Goal: Task Accomplishment & Management: Manage account settings

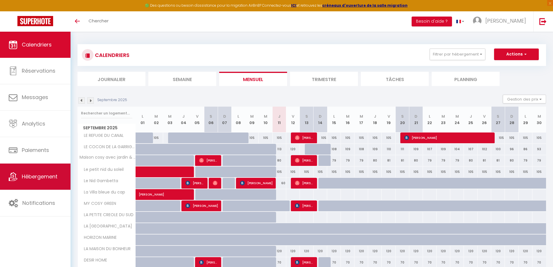
click at [35, 177] on span "Hébergement" at bounding box center [40, 176] width 36 height 7
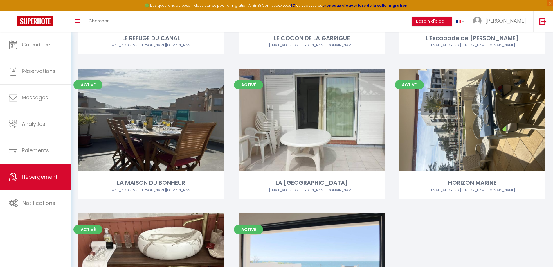
scroll to position [755, 0]
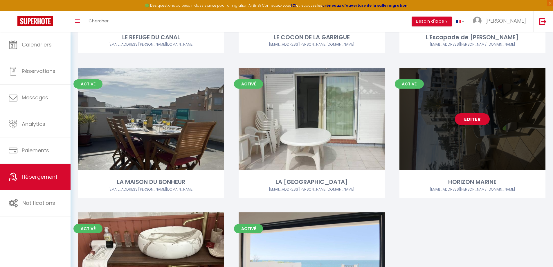
click at [466, 116] on link "Editer" at bounding box center [472, 119] width 35 height 12
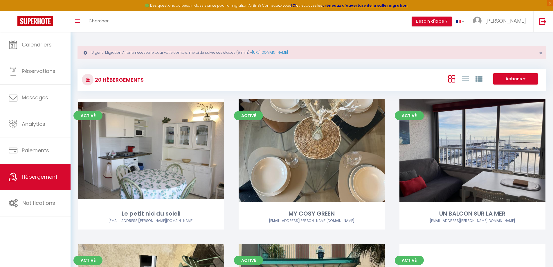
select select "3"
select select "2"
select select "1"
select select "28"
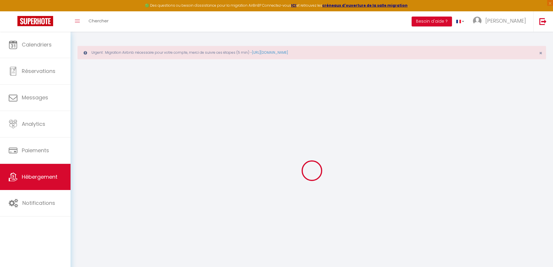
select select
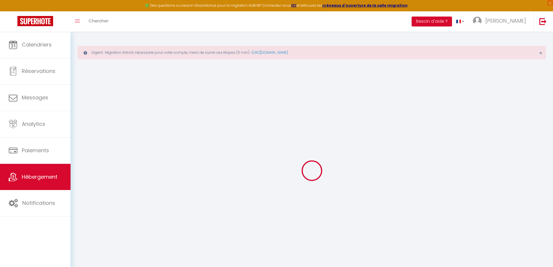
select select
checkbox input "false"
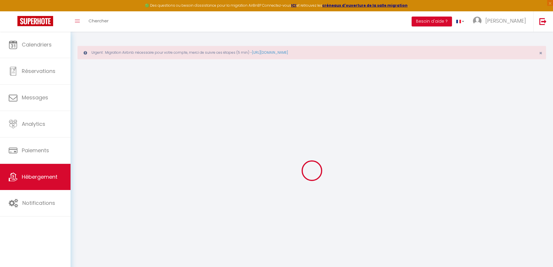
select select
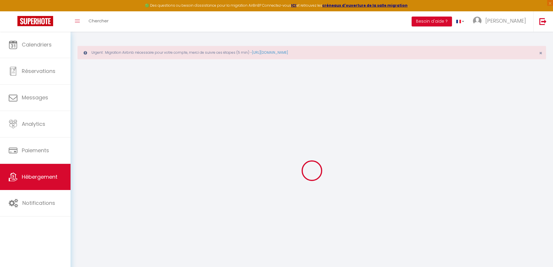
select select
checkbox input "false"
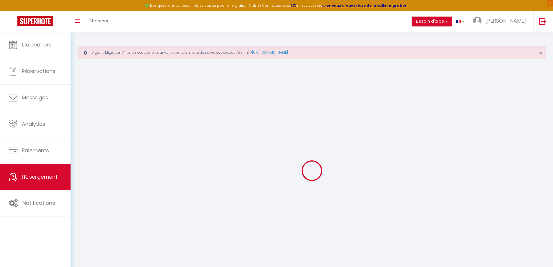
checkbox input "false"
select select
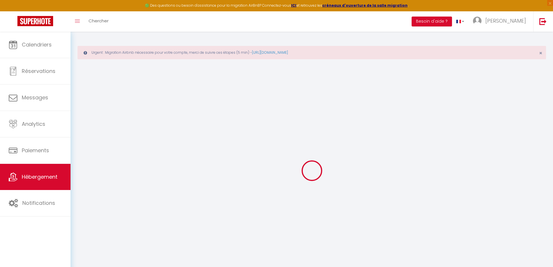
select select
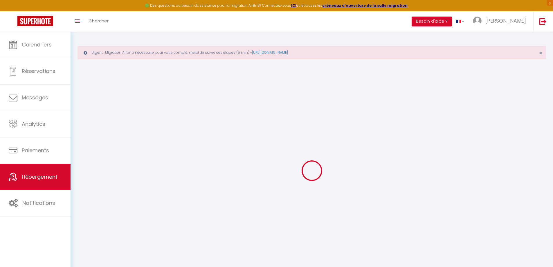
checkbox input "false"
select select
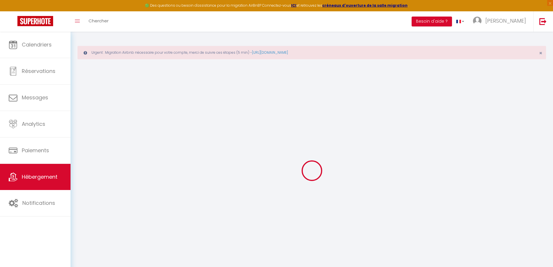
select select
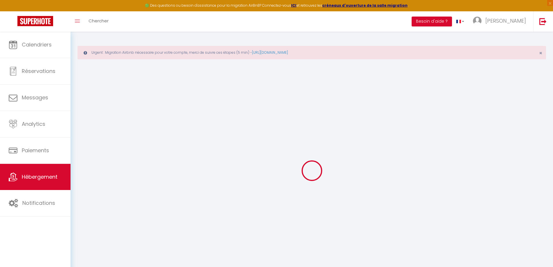
select select
checkbox input "false"
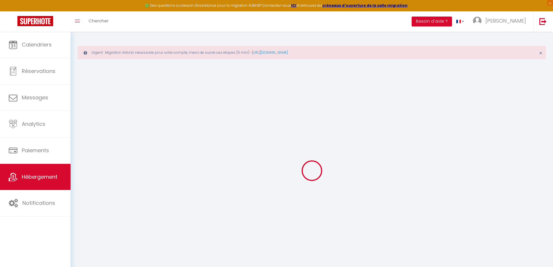
checkbox input "false"
select select
type input "HORIZON MARINE"
type input "[PERSON_NAME]"
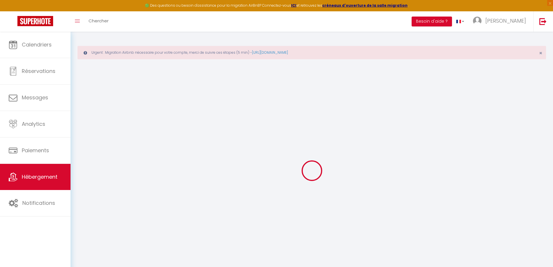
type input "SCHILD"
select select
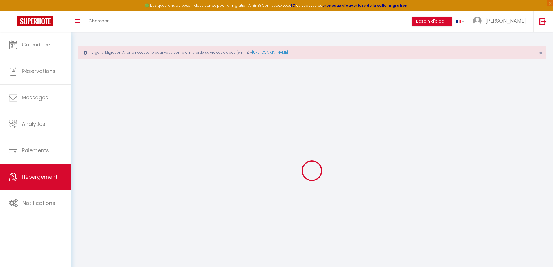
select select
type input "45 MAIL DE ROCHELONGUE"
type input "34300"
type input "AGDE"
type input "[EMAIL_ADDRESS][DOMAIN_NAME]"
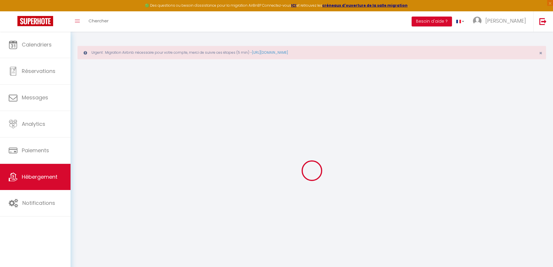
select select
checkbox input "false"
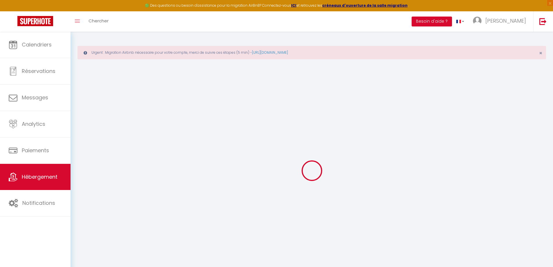
type input "0"
select select
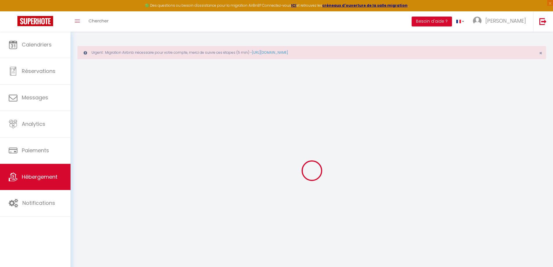
select select
checkbox input "false"
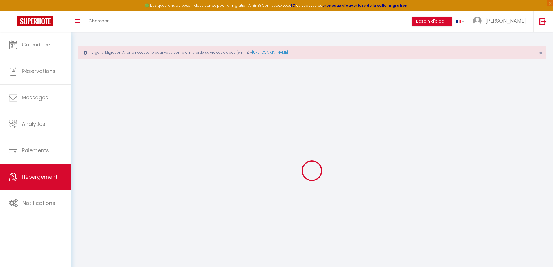
checkbox input "false"
select select
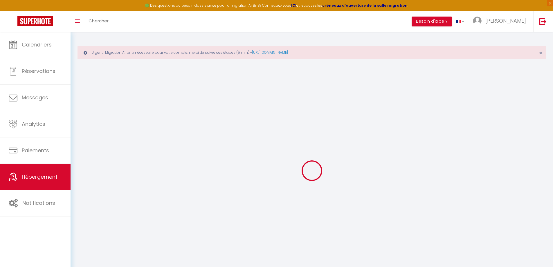
select select
checkbox input "false"
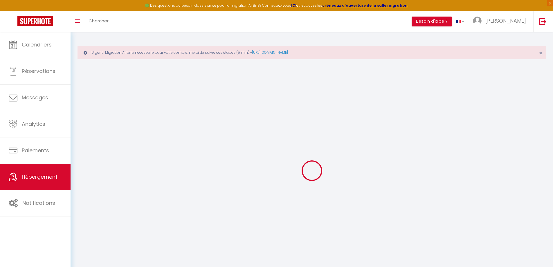
checkbox input "false"
select select
checkbox input "false"
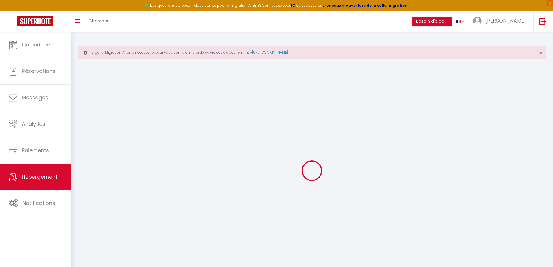
checkbox input "false"
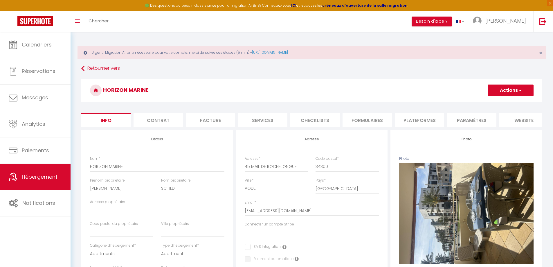
click at [521, 90] on span "button" at bounding box center [520, 90] width 4 height 6
select select
checkbox input "false"
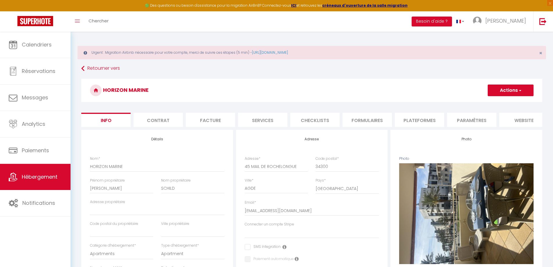
checkbox input "false"
click at [484, 118] on link "Supprimer" at bounding box center [502, 118] width 62 height 8
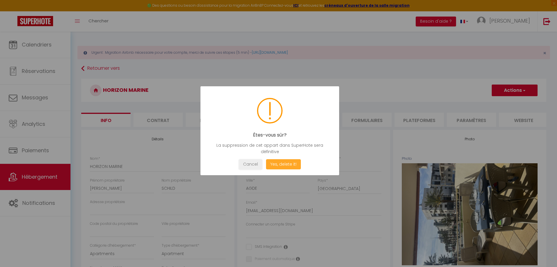
click at [285, 162] on button "Yes, delete it!" at bounding box center [283, 164] width 35 height 10
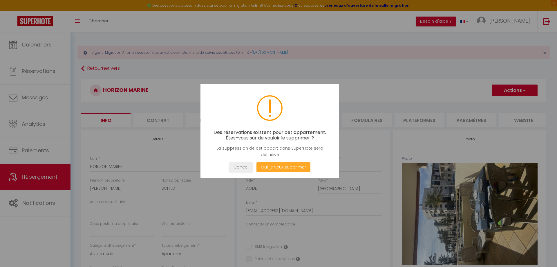
click at [289, 166] on button "Oui, je veux supprimer" at bounding box center [284, 167] width 54 height 10
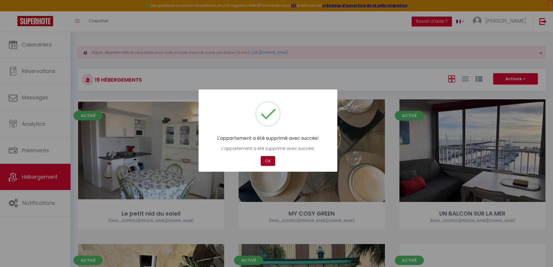
click at [265, 165] on button "OK" at bounding box center [268, 161] width 15 height 10
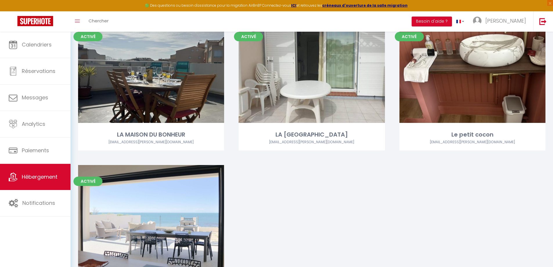
scroll to position [813, 0]
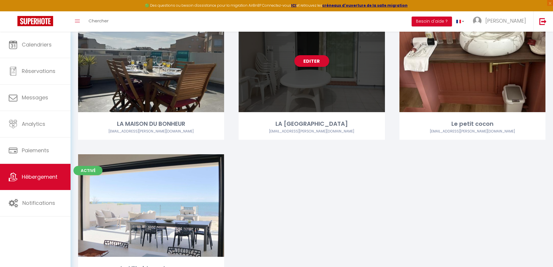
click at [293, 93] on div "Editer" at bounding box center [312, 61] width 146 height 102
select select "3"
select select "2"
select select "1"
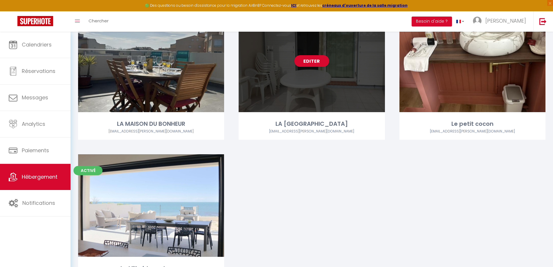
select select "28"
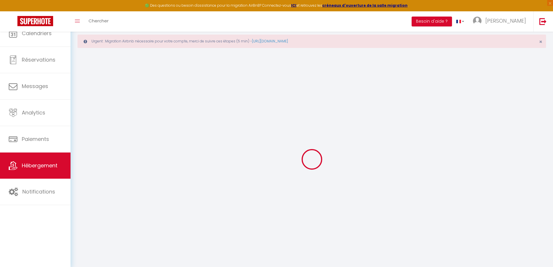
select select
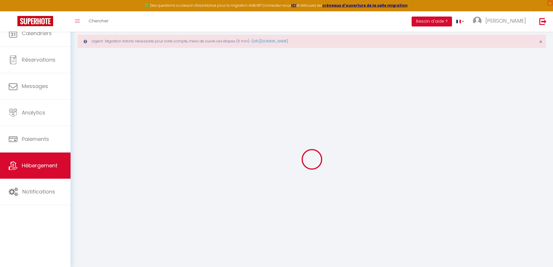
select select
checkbox input "false"
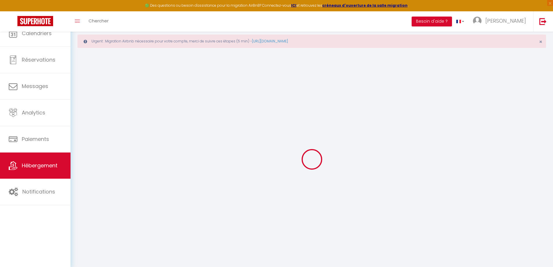
select select
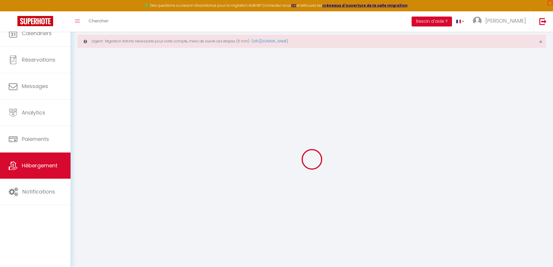
select select
checkbox input "false"
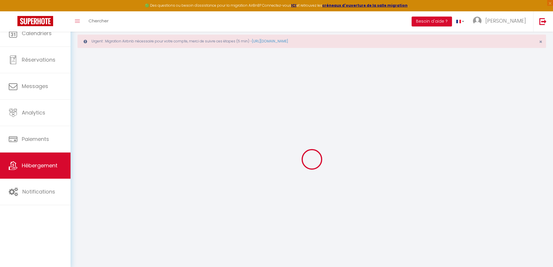
checkbox input "false"
select select
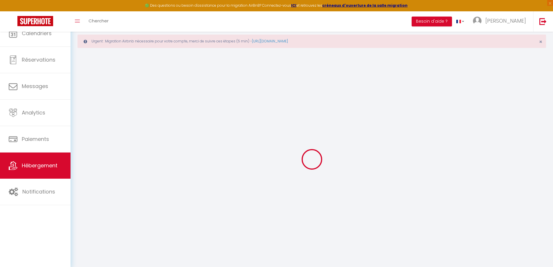
select select
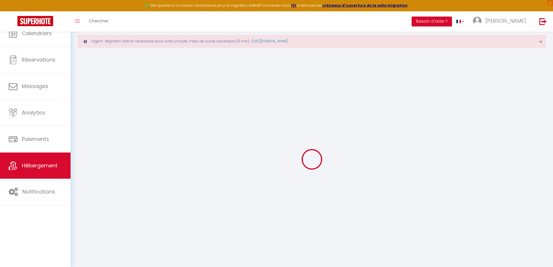
checkbox input "false"
select select
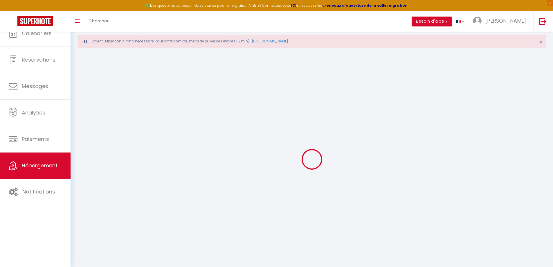
select select
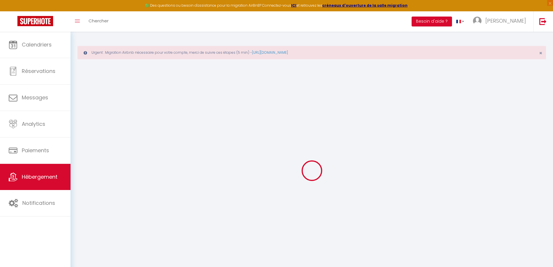
select select
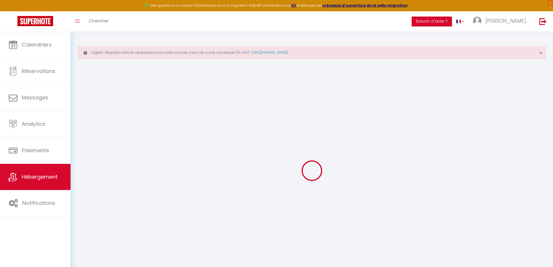
select select
checkbox input "false"
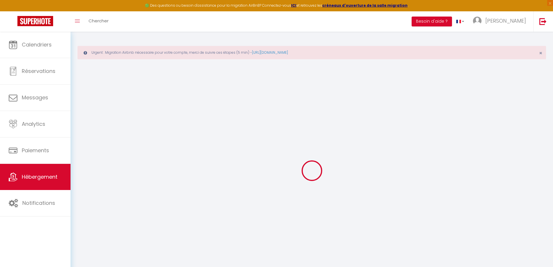
select select
type input "LA [GEOGRAPHIC_DATA]"
type input "[PERSON_NAME]"
type input "SCHILD"
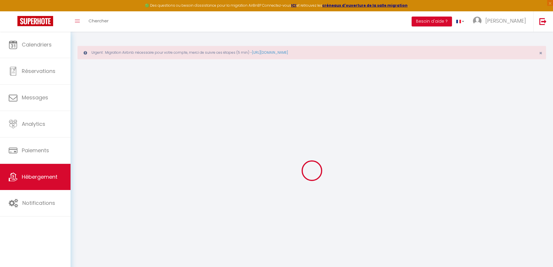
select select "5"
select select
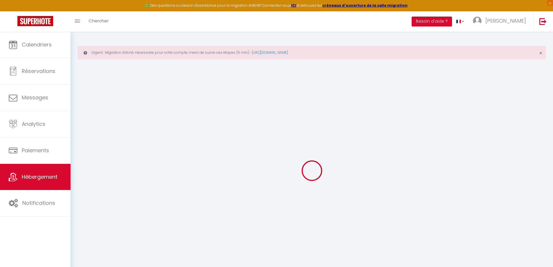
select select
type input "[STREET_ADDRESS]"
type input "34300"
type input "AGDE"
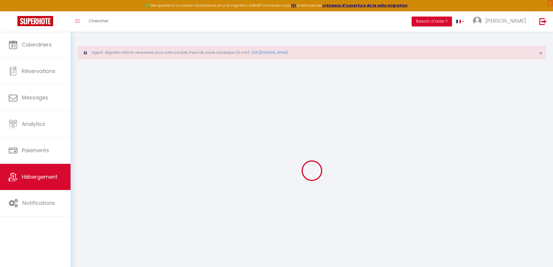
type input "[EMAIL_ADDRESS][DOMAIN_NAME]"
select select
checkbox input "false"
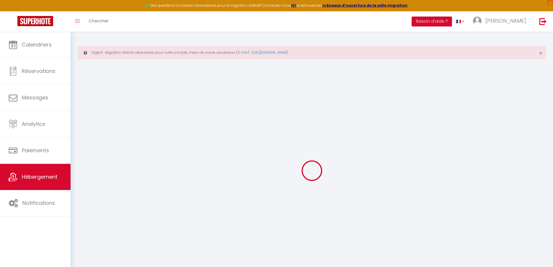
checkbox input "false"
type input "0"
select select
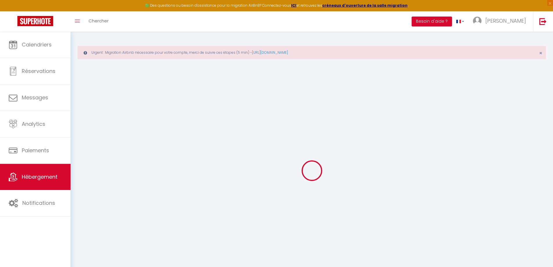
select select
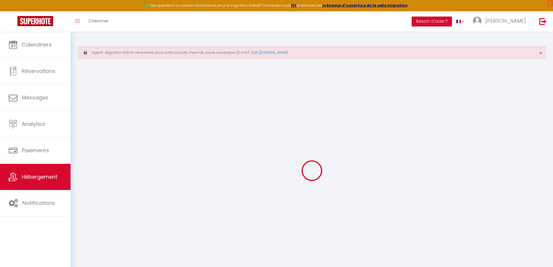
checkbox input "false"
select select
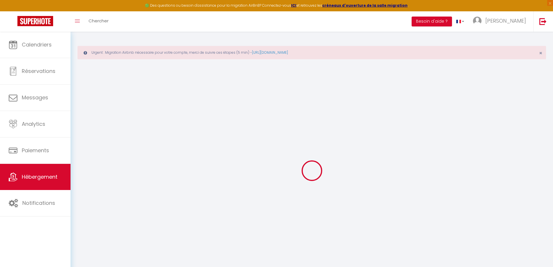
select select
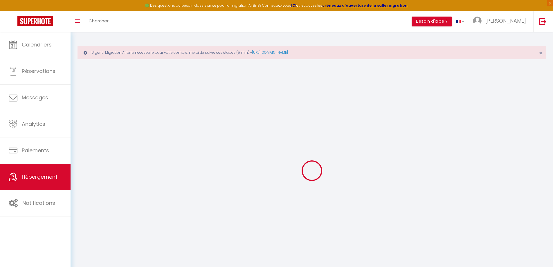
select select
checkbox input "false"
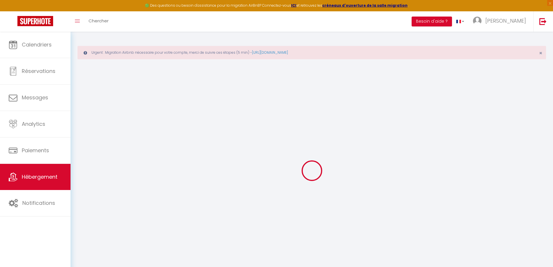
select select
checkbox input "false"
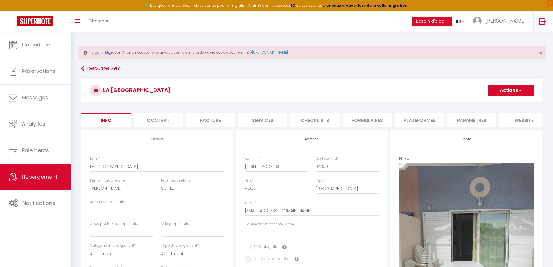
click at [513, 88] on button "Actions" at bounding box center [511, 90] width 46 height 12
click at [496, 116] on link "Supprimer" at bounding box center [502, 118] width 62 height 8
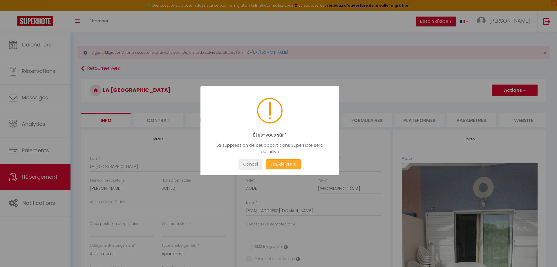
click at [282, 165] on button "Yes, delete it!" at bounding box center [283, 164] width 35 height 10
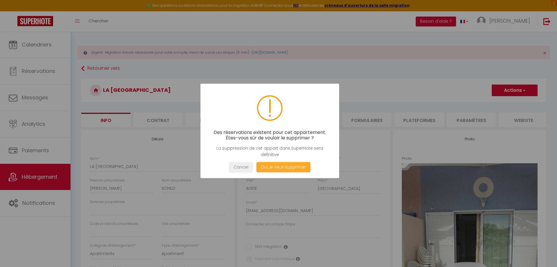
click at [289, 166] on button "Oui, je veux supprimer" at bounding box center [284, 167] width 54 height 10
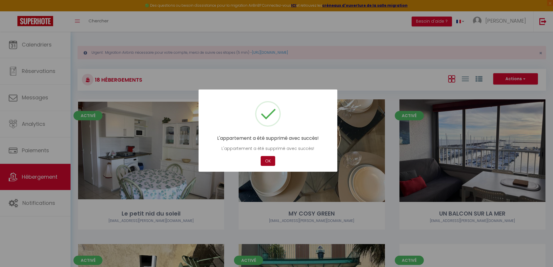
click at [265, 158] on button "OK" at bounding box center [268, 161] width 15 height 10
